Goal: Task Accomplishment & Management: Use online tool/utility

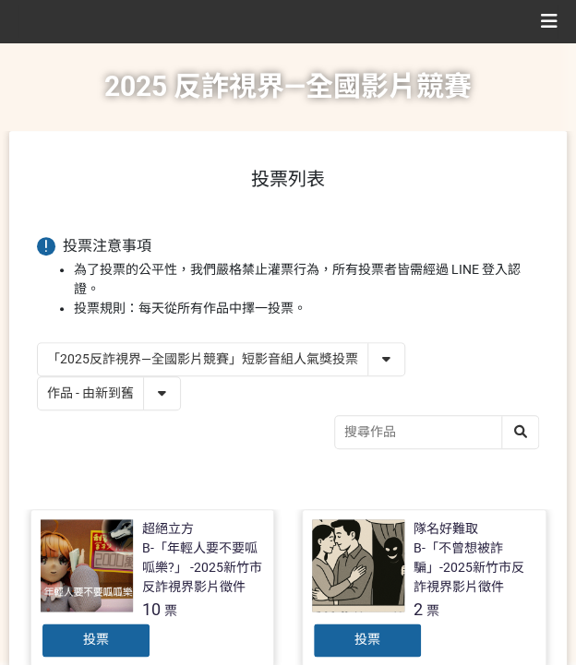
click at [90, 59] on div "2025 反詐視界—全國影片競賽 比賽說明 最新公告 人氣獎投票 「2025反詐視界—全國影片競賽」短影音組人氣獎投票 「2025反詐視界—全國影片競賽」短片…" at bounding box center [287, 86] width 539 height 89
click at [94, 398] on select "作品 - 由新到舊 作品 - 由舊到新 票數 - 由多到少 票數 - 由少到多" at bounding box center [109, 393] width 142 height 32
select select "vote"
click at [38, 377] on select "作品 - 由新到舊 作品 - 由舊到新 票數 - 由多到少 票數 - 由少到多" at bounding box center [109, 393] width 142 height 32
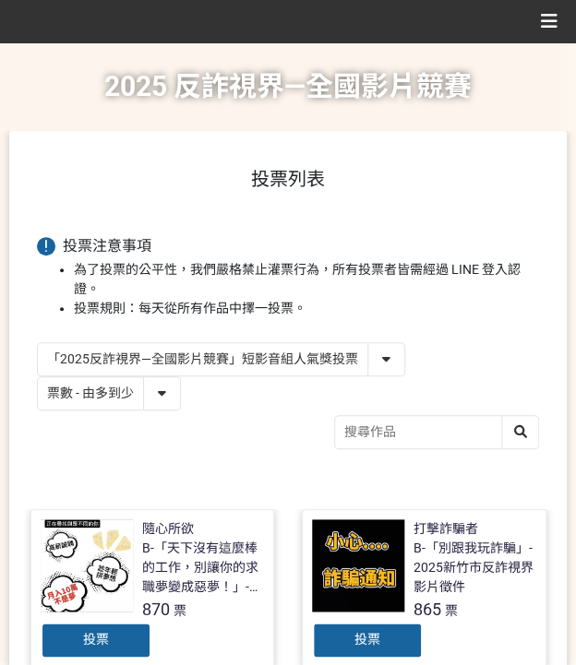
click at [145, 115] on h1 "2025 反詐視界—全國影片競賽" at bounding box center [287, 86] width 367 height 89
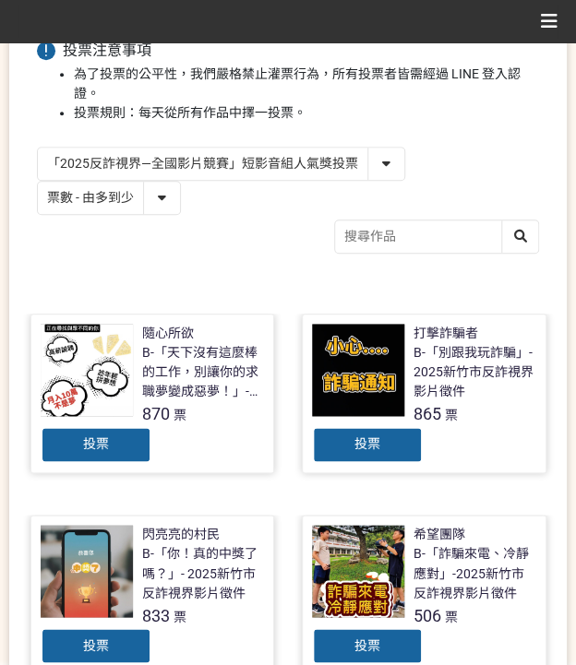
scroll to position [369, 0]
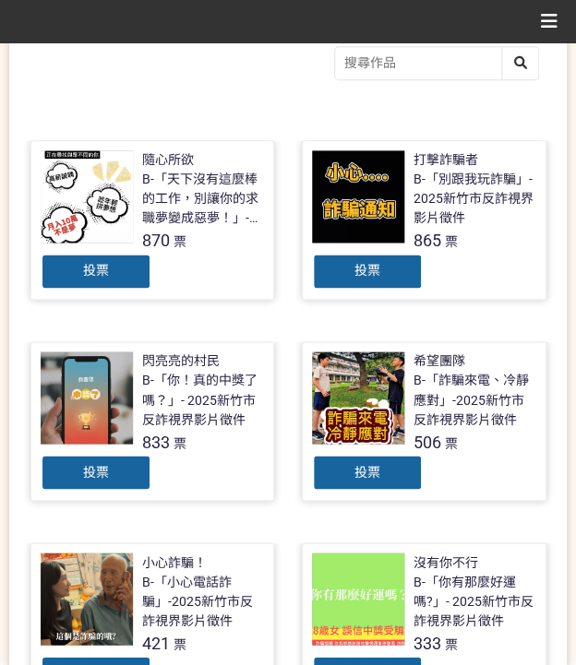
click at [95, 473] on span "投票" at bounding box center [96, 471] width 26 height 15
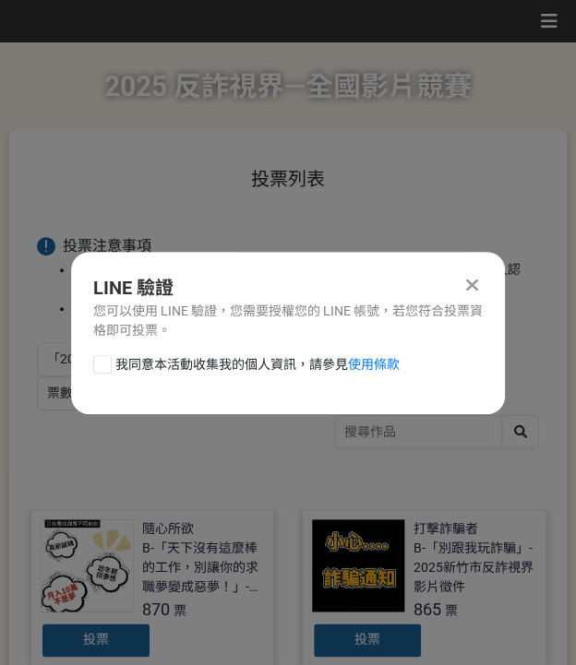
scroll to position [0, 0]
click at [149, 359] on span "我同意本活動收集我的個人資訊，請參見 使用條款" at bounding box center [257, 364] width 284 height 19
click at [106, 359] on input "我同意本活動收集我的個人資訊，請參見 使用條款" at bounding box center [100, 364] width 12 height 12
checkbox input "false"
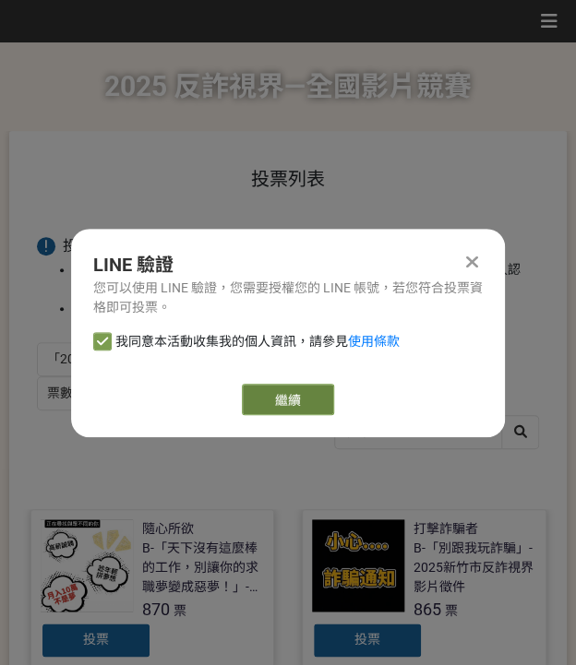
click at [270, 396] on link "繼續" at bounding box center [288, 399] width 92 height 31
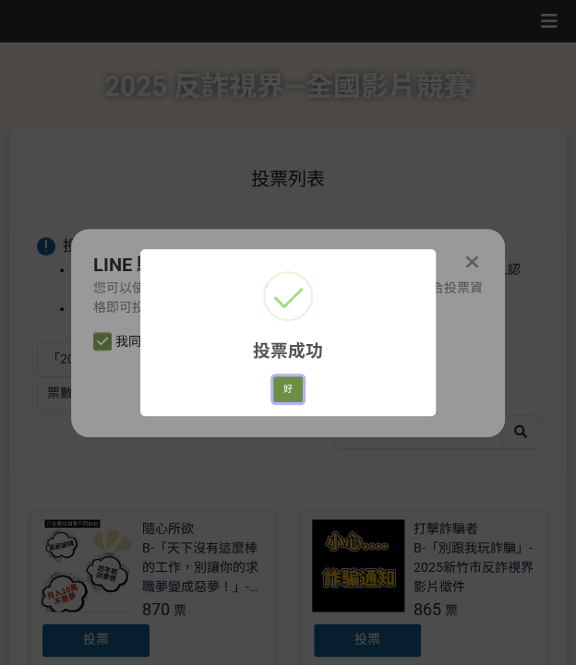
click at [284, 388] on button "好" at bounding box center [288, 389] width 30 height 26
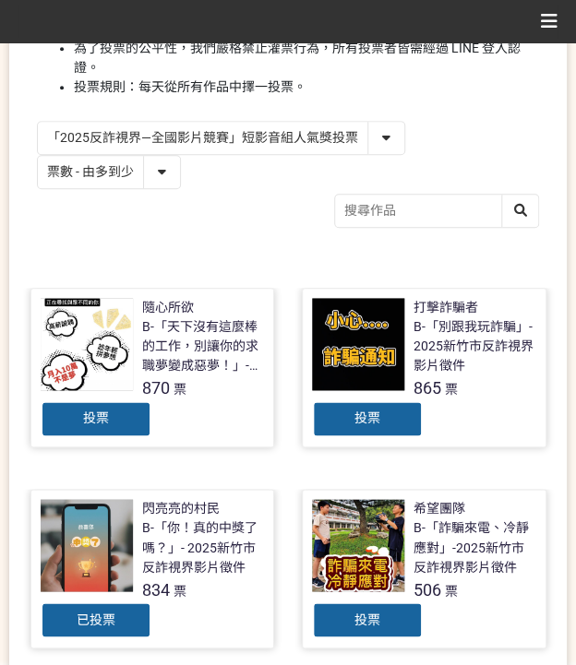
scroll to position [280, 0]
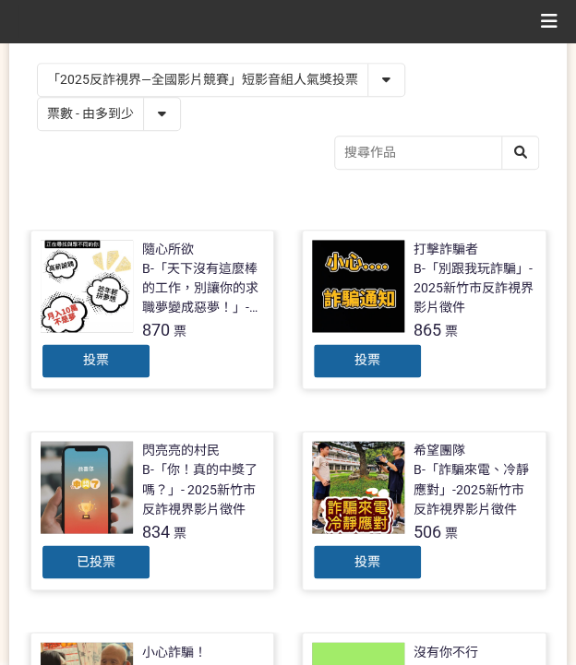
click at [207, 74] on select "「2025反詐視界—全國影片競賽」短影音組人氣獎投票 「2025反詐視界—全國影片競賽」短片組人氣獎投票" at bounding box center [221, 80] width 366 height 32
select select "13146"
click at [38, 64] on select "「2025反詐視界—全國影片競賽」短影音組人氣獎投票 「2025反詐視界—全國影片競賽」短片組人氣獎投票" at bounding box center [221, 80] width 366 height 32
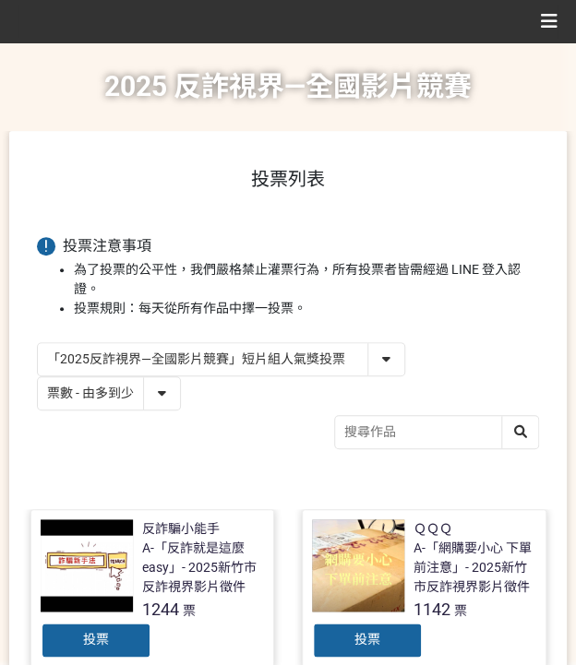
click at [123, 450] on div "「2025反詐視界—全國影片競賽」短影音組人氣獎投票 「2025反詐視界—全國影片競賽」短片組人氣獎投票 作品 - 由新到舊 作品 - 由舊到新 票數 - 由…" at bounding box center [288, 398] width 502 height 112
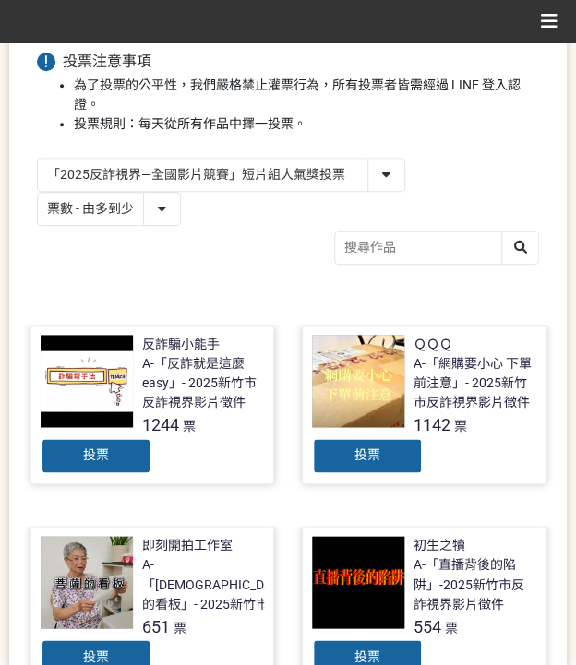
scroll to position [245, 0]
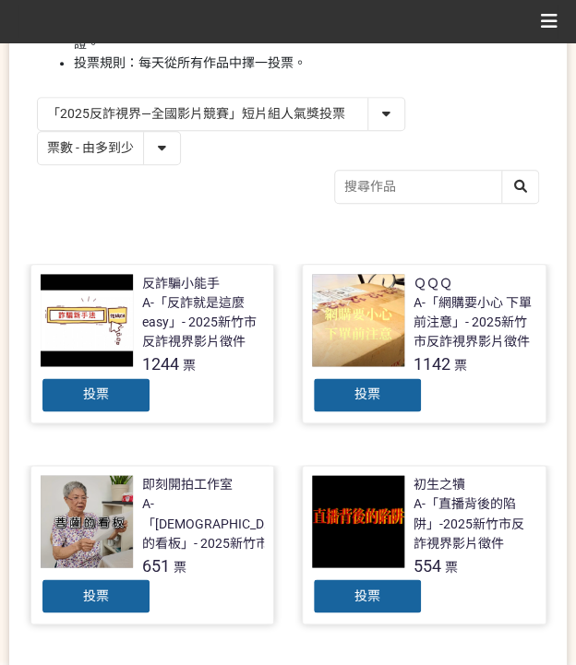
click at [117, 397] on div "投票" at bounding box center [96, 394] width 111 height 37
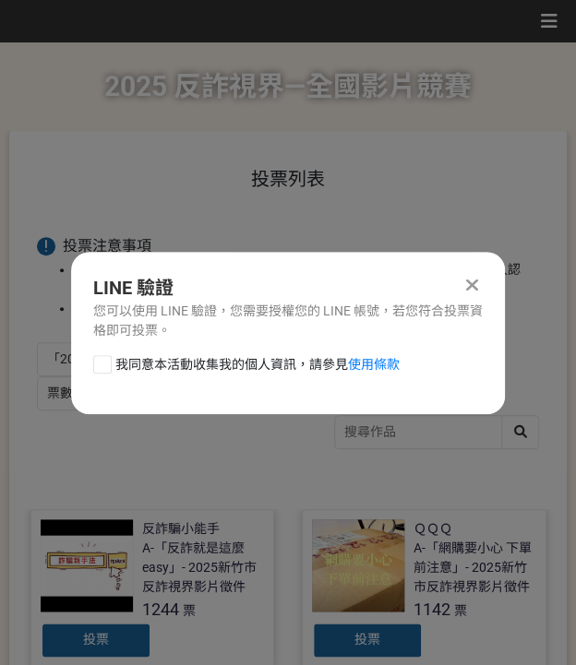
scroll to position [0, 0]
click at [198, 365] on span "我同意本活動收集我的個人資訊，請參見 使用條款" at bounding box center [257, 364] width 284 height 19
click at [106, 365] on input "我同意本活動收集我的個人資訊，請參見 使用條款" at bounding box center [100, 364] width 12 height 12
checkbox input "false"
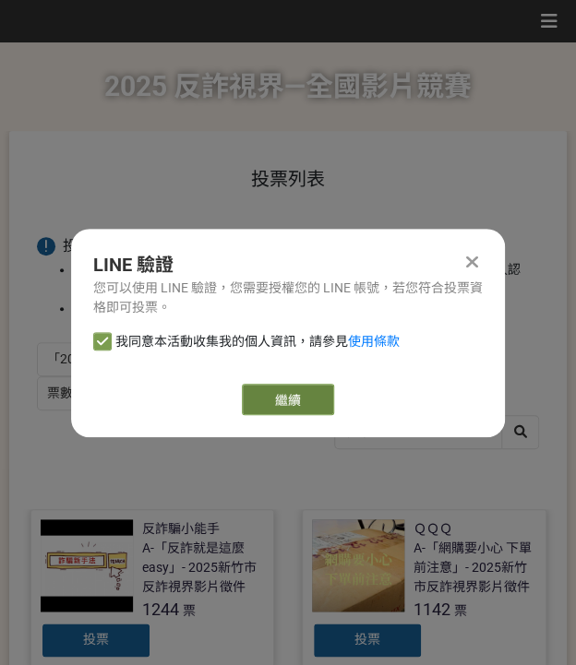
click at [286, 399] on link "繼續" at bounding box center [288, 399] width 92 height 31
